Goal: Transaction & Acquisition: Purchase product/service

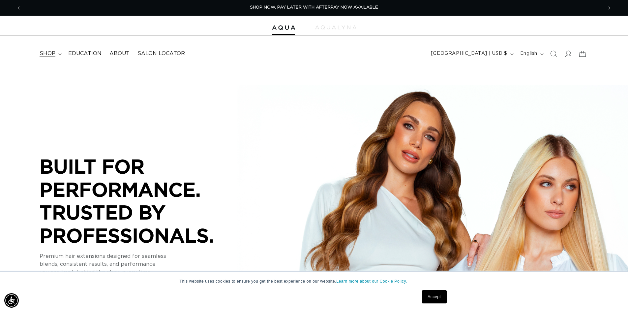
click at [48, 50] on summary "shop" at bounding box center [50, 53] width 29 height 15
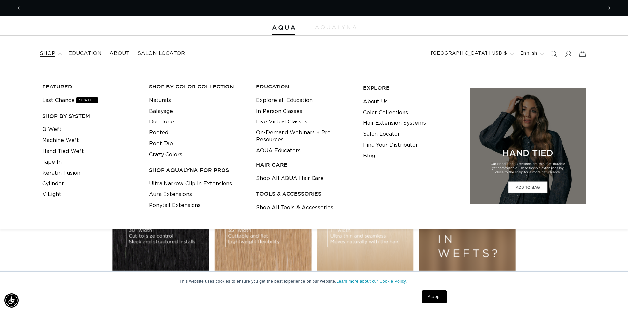
scroll to position [0, 1163]
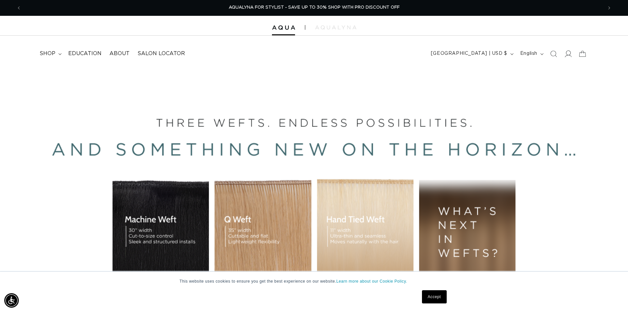
click at [568, 52] on icon at bounding box center [568, 53] width 7 height 7
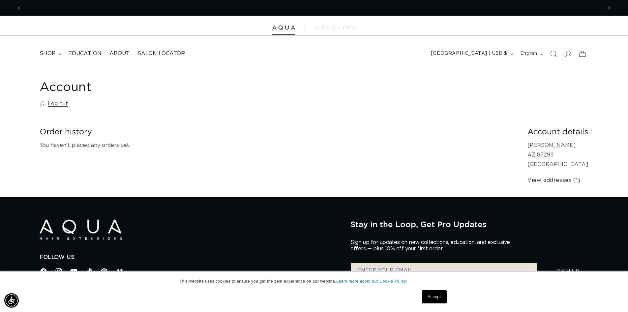
scroll to position [0, 581]
click at [50, 54] on span "shop" at bounding box center [48, 53] width 16 height 7
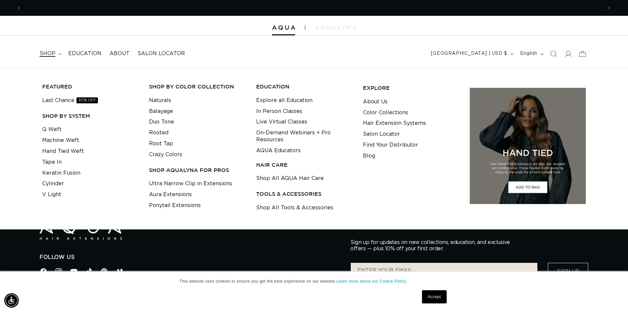
scroll to position [0, 1163]
click at [47, 138] on link "Machine Weft" at bounding box center [60, 140] width 37 height 11
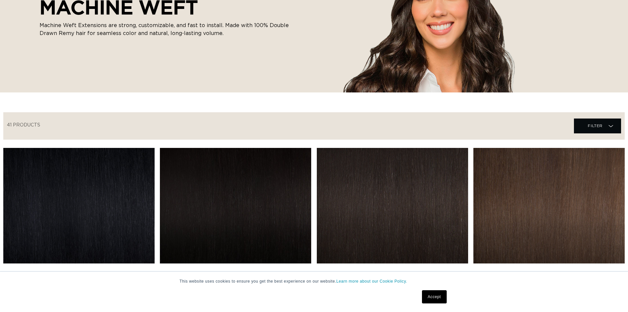
scroll to position [198, 0]
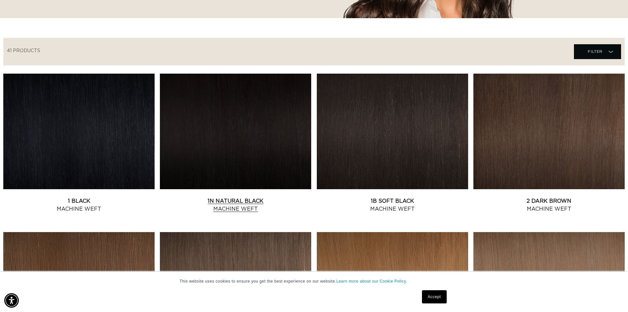
click at [214, 197] on link "1N Natural Black Machine Weft" at bounding box center [235, 205] width 151 height 16
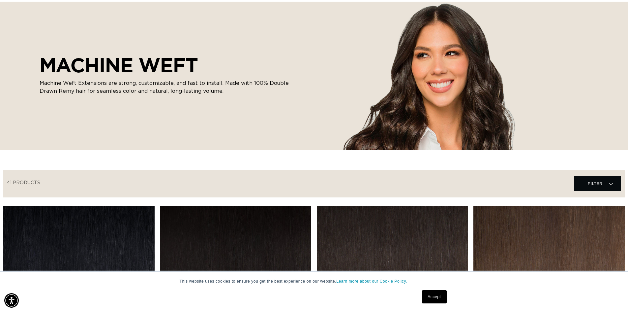
scroll to position [0, 1163]
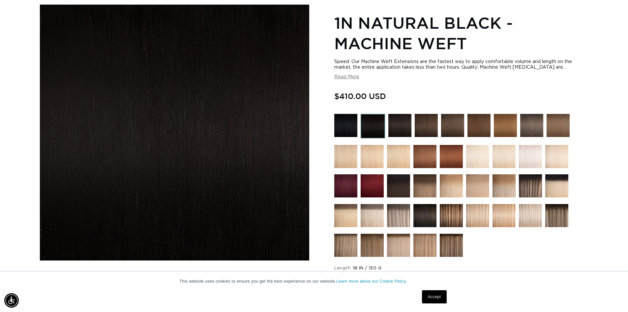
scroll to position [132, 0]
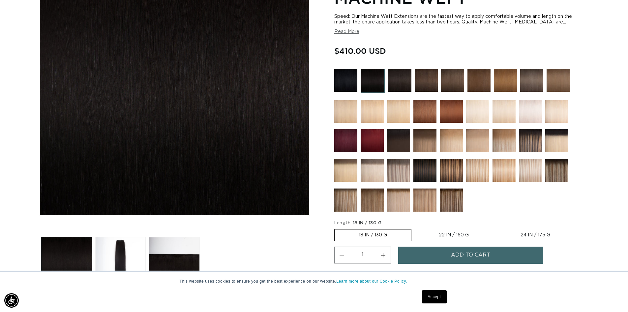
click at [452, 234] on label "22 IN / 160 G Variant sold out or unavailable" at bounding box center [454, 234] width 78 height 11
click at [415, 228] on input "22 IN / 160 G Variant sold out or unavailable" at bounding box center [415, 228] width 0 height 0
radio input "true"
click at [381, 233] on label "18 IN / 130 G Variant sold out or unavailable" at bounding box center [372, 234] width 77 height 11
click at [336, 228] on input "18 IN / 130 G Variant sold out or unavailable" at bounding box center [336, 228] width 0 height 0
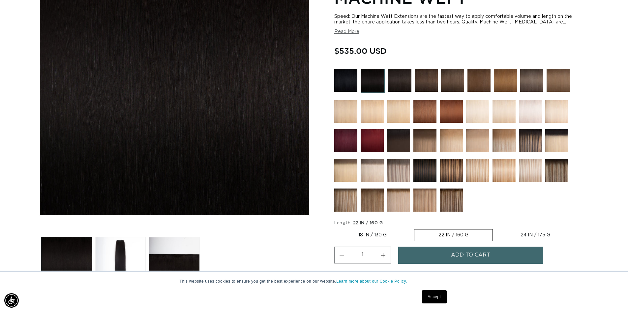
radio input "true"
click at [464, 233] on label "22 IN / 160 G Variant sold out or unavailable" at bounding box center [454, 234] width 78 height 11
click at [415, 228] on input "22 IN / 160 G Variant sold out or unavailable" at bounding box center [415, 228] width 0 height 0
radio input "true"
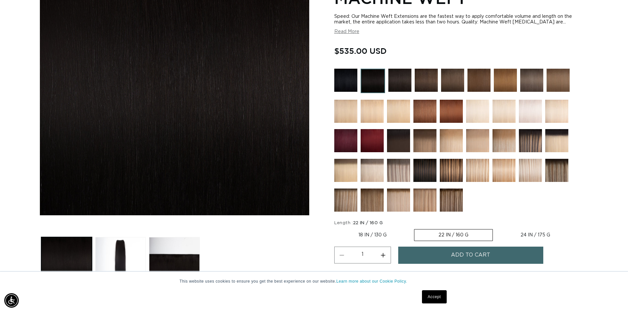
click at [383, 236] on label "18 IN / 130 G Variant sold out or unavailable" at bounding box center [372, 234] width 77 height 11
click at [336, 228] on input "18 IN / 130 G Variant sold out or unavailable" at bounding box center [336, 228] width 0 height 0
radio input "true"
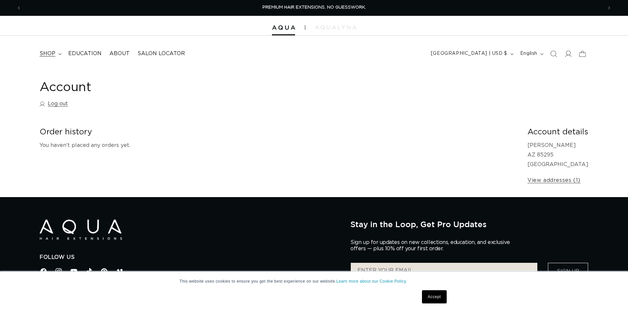
click at [47, 58] on summary "shop" at bounding box center [50, 53] width 29 height 15
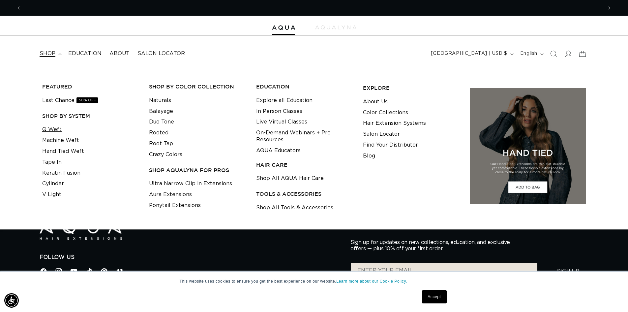
scroll to position [0, 581]
click at [51, 127] on link "Q Weft" at bounding box center [51, 129] width 19 height 11
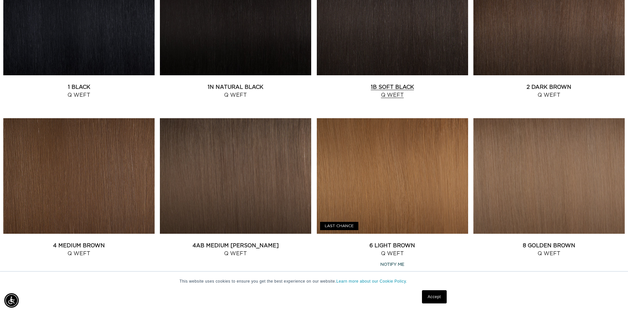
scroll to position [246, 0]
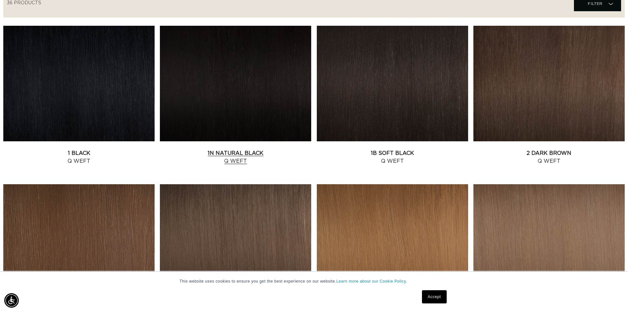
click at [195, 149] on link "1N Natural Black Q Weft" at bounding box center [235, 157] width 151 height 16
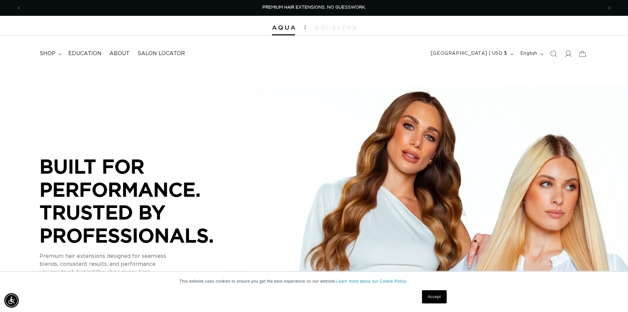
click at [311, 55] on icon at bounding box center [568, 53] width 7 height 7
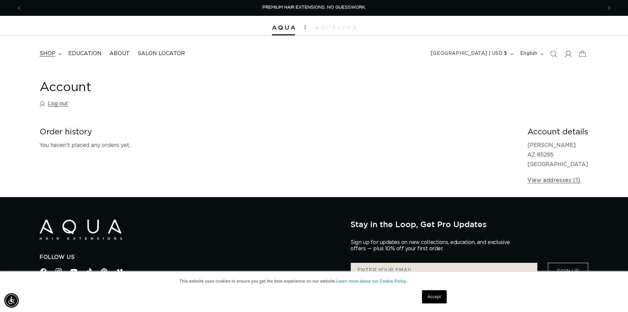
click at [47, 50] on span "shop" at bounding box center [48, 53] width 16 height 7
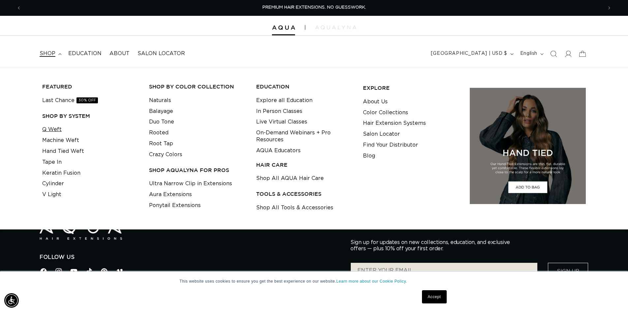
click at [48, 129] on link "Q Weft" at bounding box center [51, 129] width 19 height 11
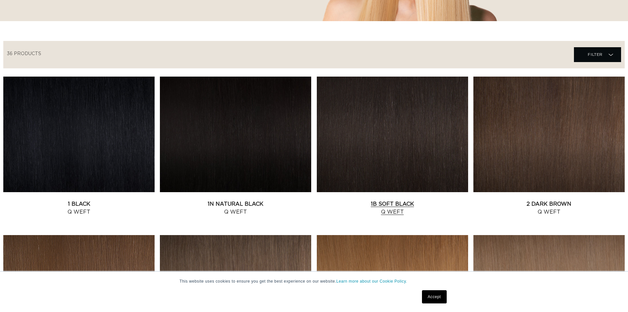
scroll to position [231, 0]
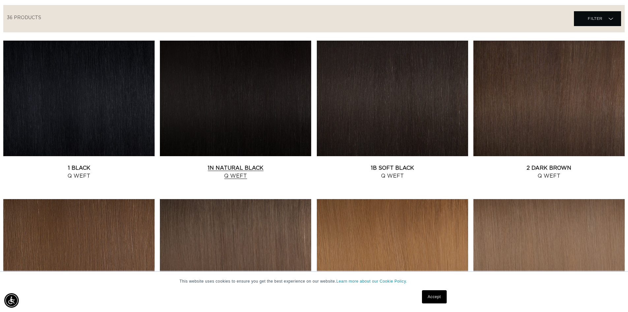
click at [239, 164] on link "1N Natural Black Q Weft" at bounding box center [235, 172] width 151 height 16
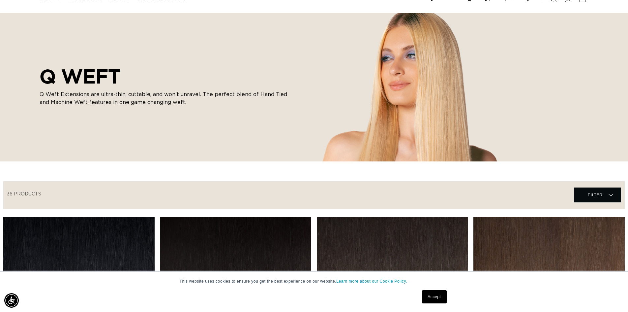
scroll to position [0, 0]
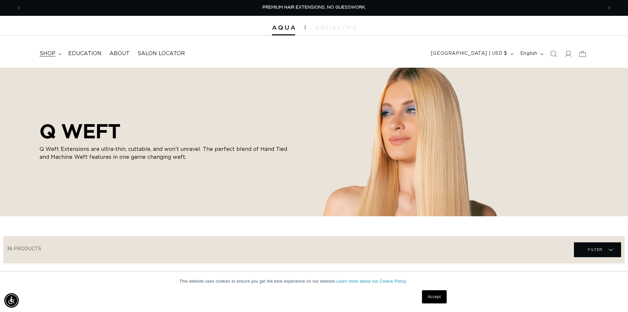
click at [52, 53] on span "shop" at bounding box center [48, 53] width 16 height 7
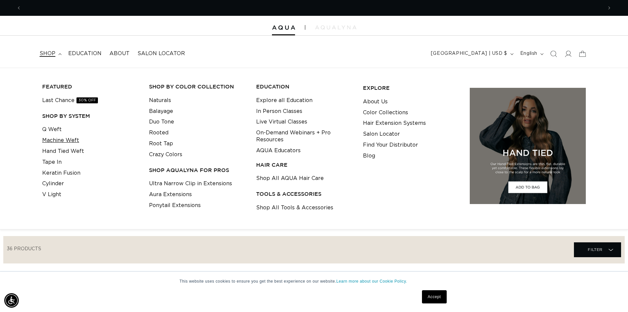
scroll to position [0, 581]
click at [54, 139] on link "Machine Weft" at bounding box center [60, 140] width 37 height 11
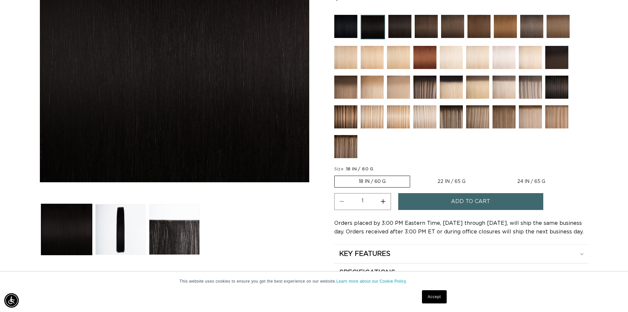
scroll to position [0, 581]
click at [452, 182] on label "22 IN / 65 G Variant sold out or unavailable" at bounding box center [452, 181] width 76 height 11
click at [414, 174] on input "22 IN / 65 G Variant sold out or unavailable" at bounding box center [414, 174] width 0 height 0
radio input "true"
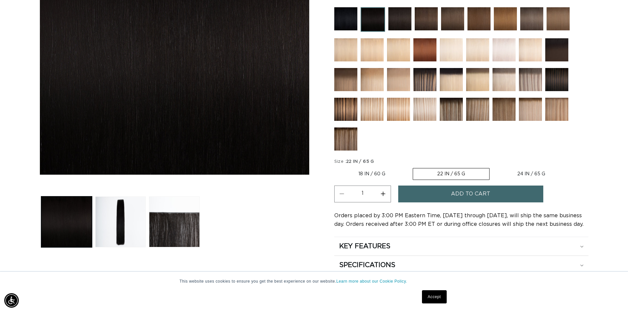
scroll to position [132, 0]
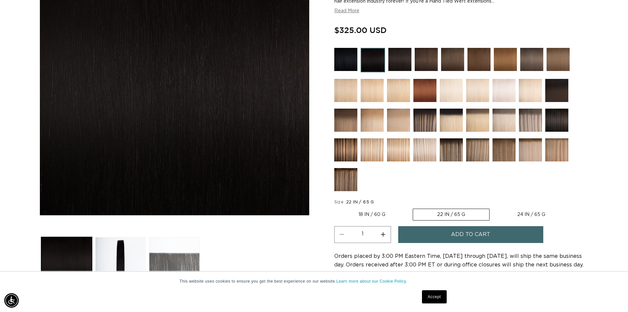
click at [178, 255] on button "Load image 3 in gallery view" at bounding box center [174, 262] width 51 height 51
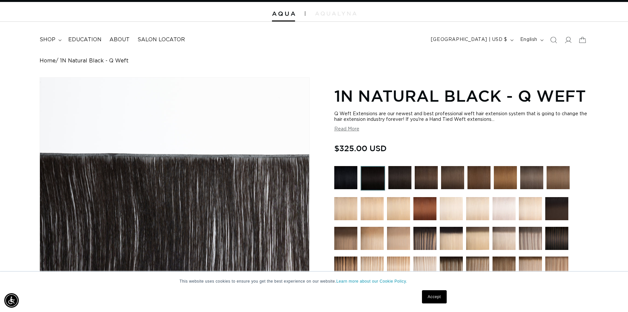
scroll to position [0, 0]
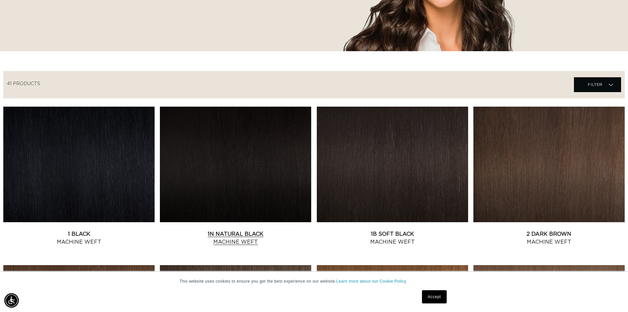
click at [277, 230] on link "1N Natural Black Machine Weft" at bounding box center [235, 238] width 151 height 16
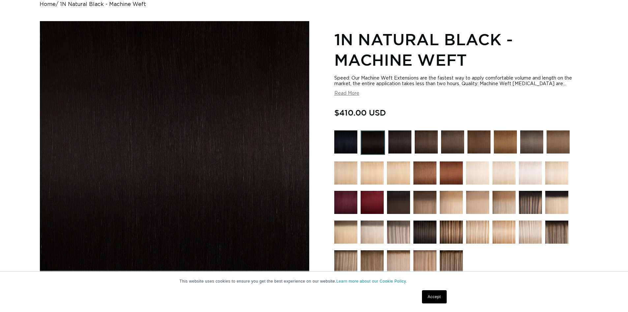
scroll to position [132, 0]
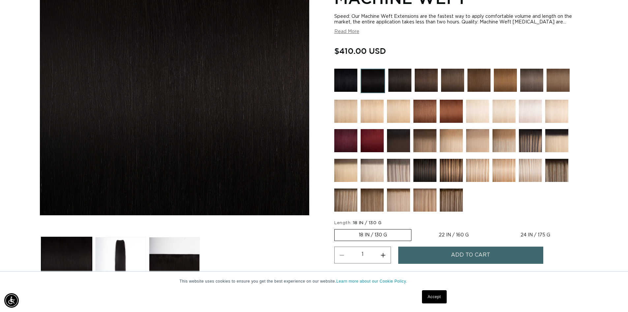
click at [452, 232] on label "22 IN / 160 G Variant sold out or unavailable" at bounding box center [454, 234] width 78 height 11
click at [415, 228] on input "22 IN / 160 G Variant sold out or unavailable" at bounding box center [415, 228] width 0 height 0
radio input "true"
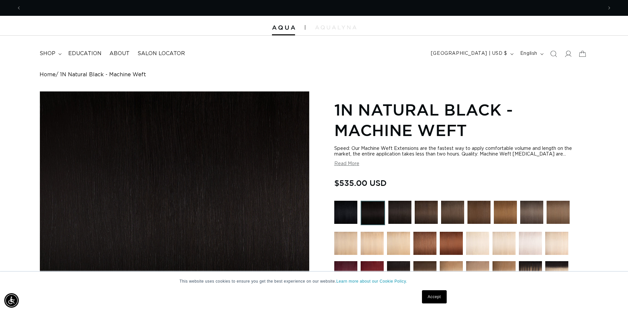
scroll to position [0, 1163]
